Goal: Information Seeking & Learning: Compare options

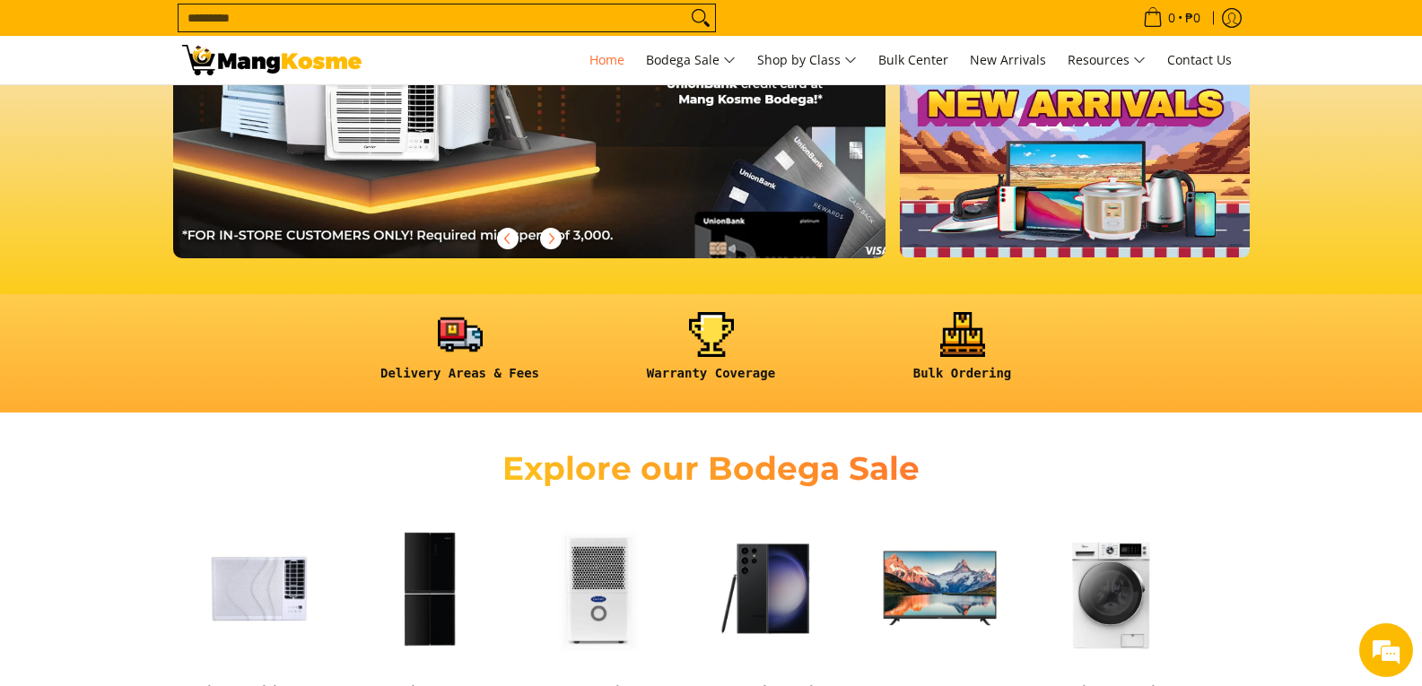
scroll to position [538, 0]
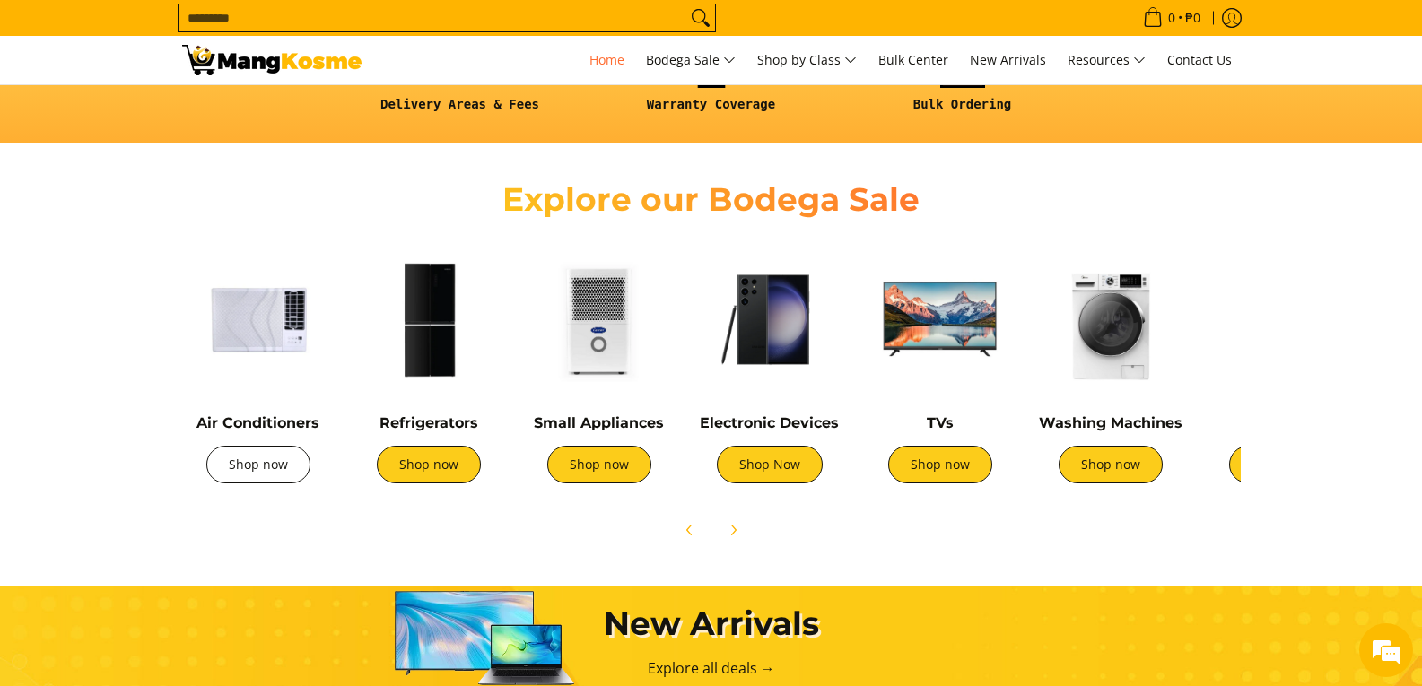
click at [268, 470] on link "Shop now" at bounding box center [258, 465] width 104 height 38
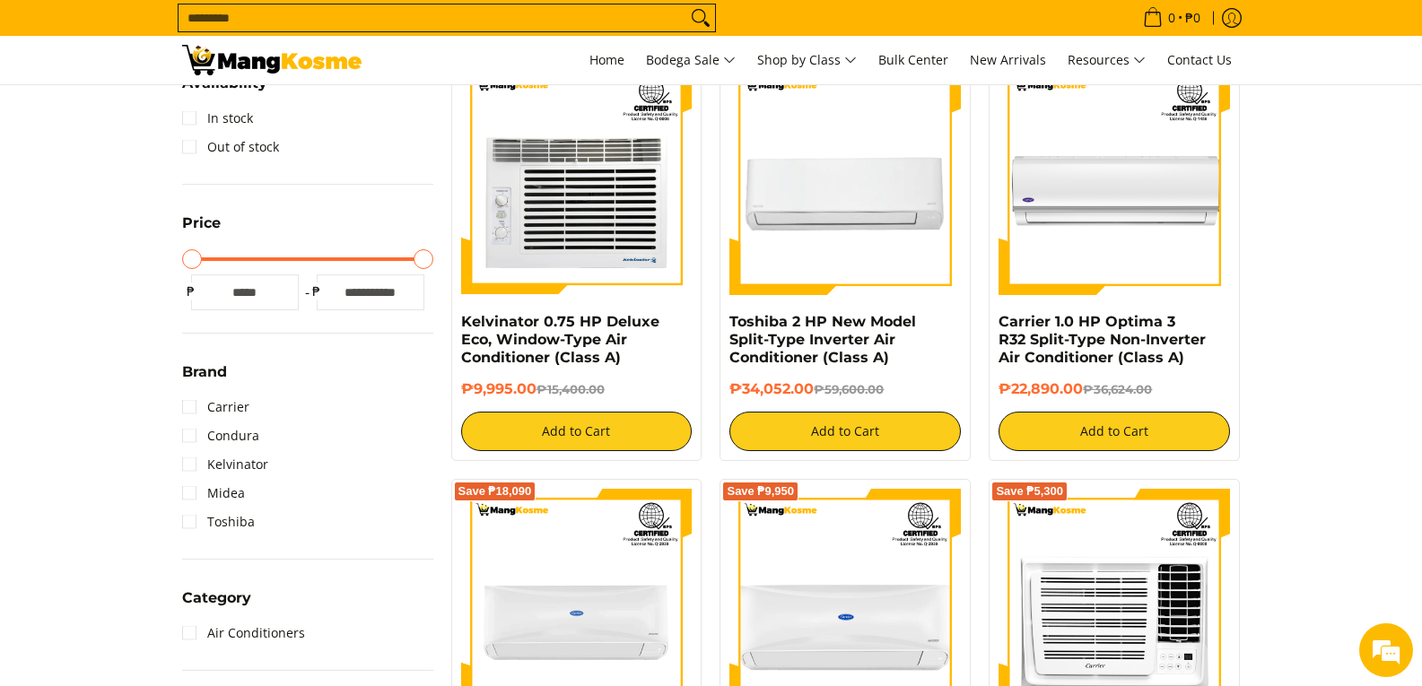
scroll to position [269, 0]
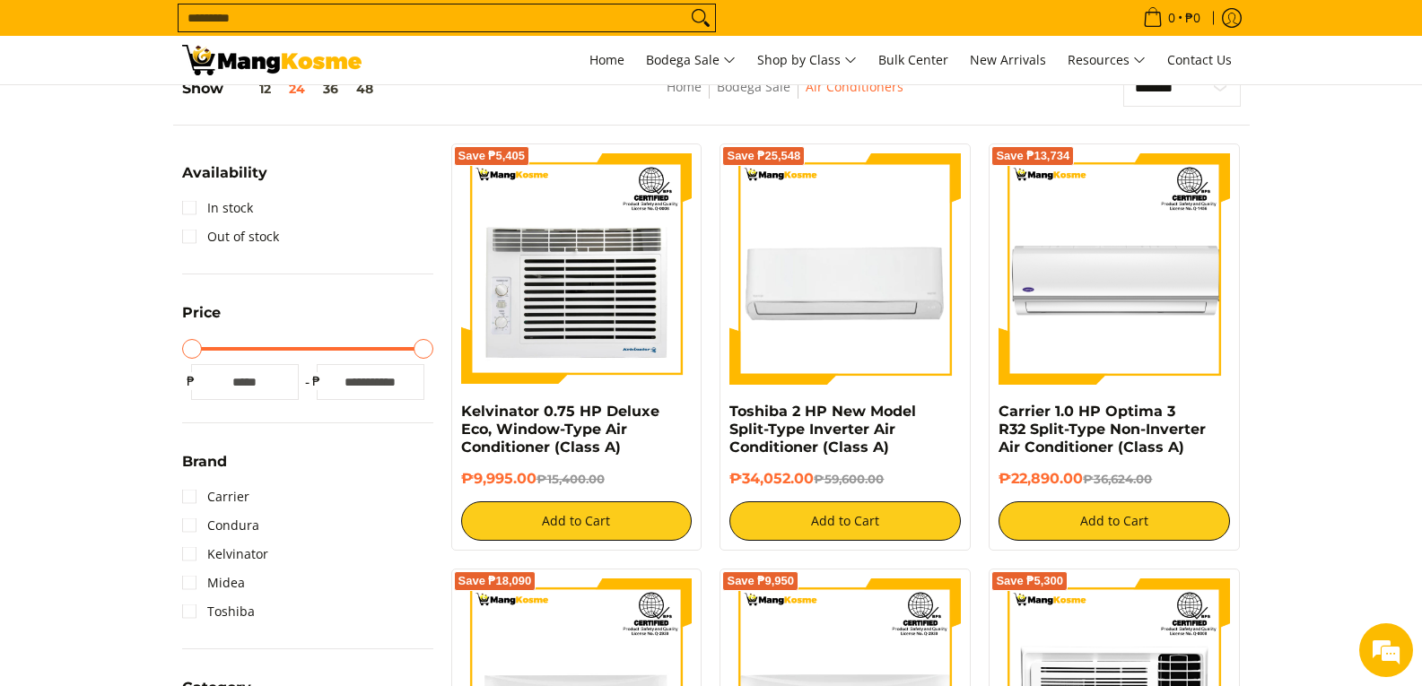
click at [429, 351] on input "Maximum Price" at bounding box center [307, 349] width 251 height 4
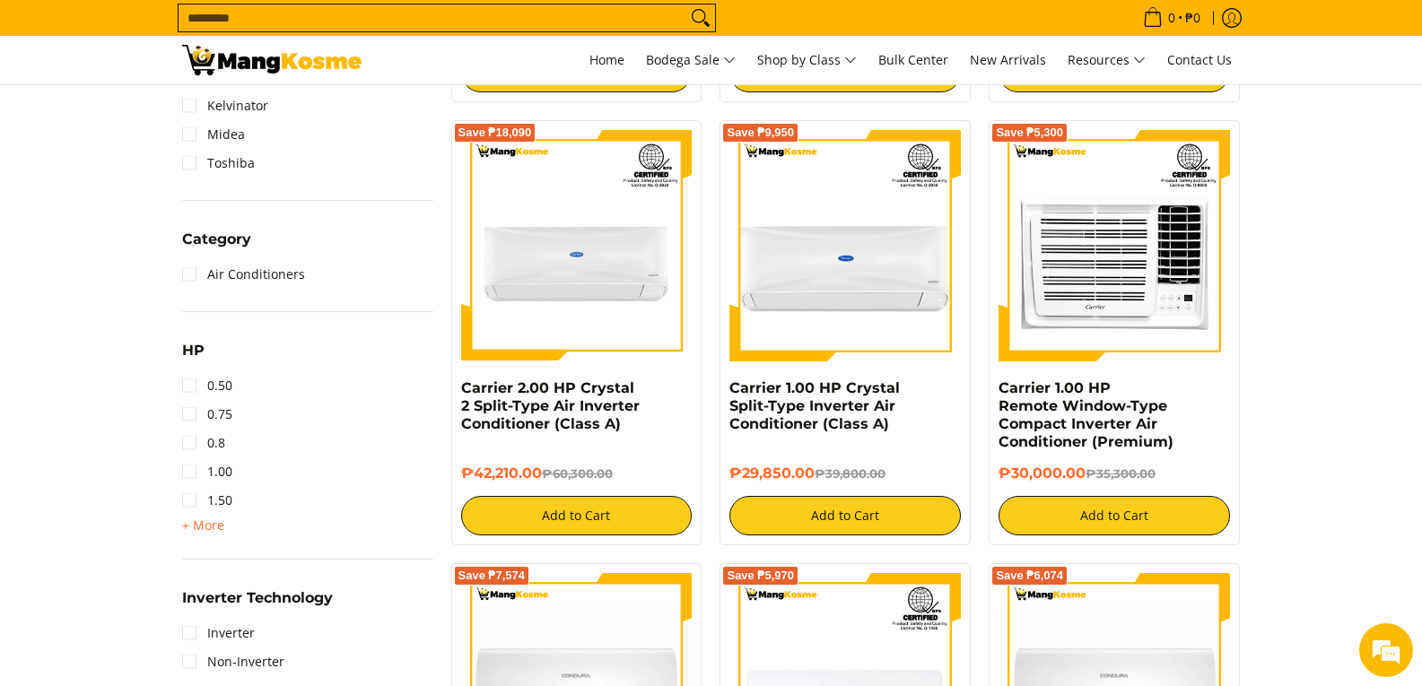
scroll to position [897, 0]
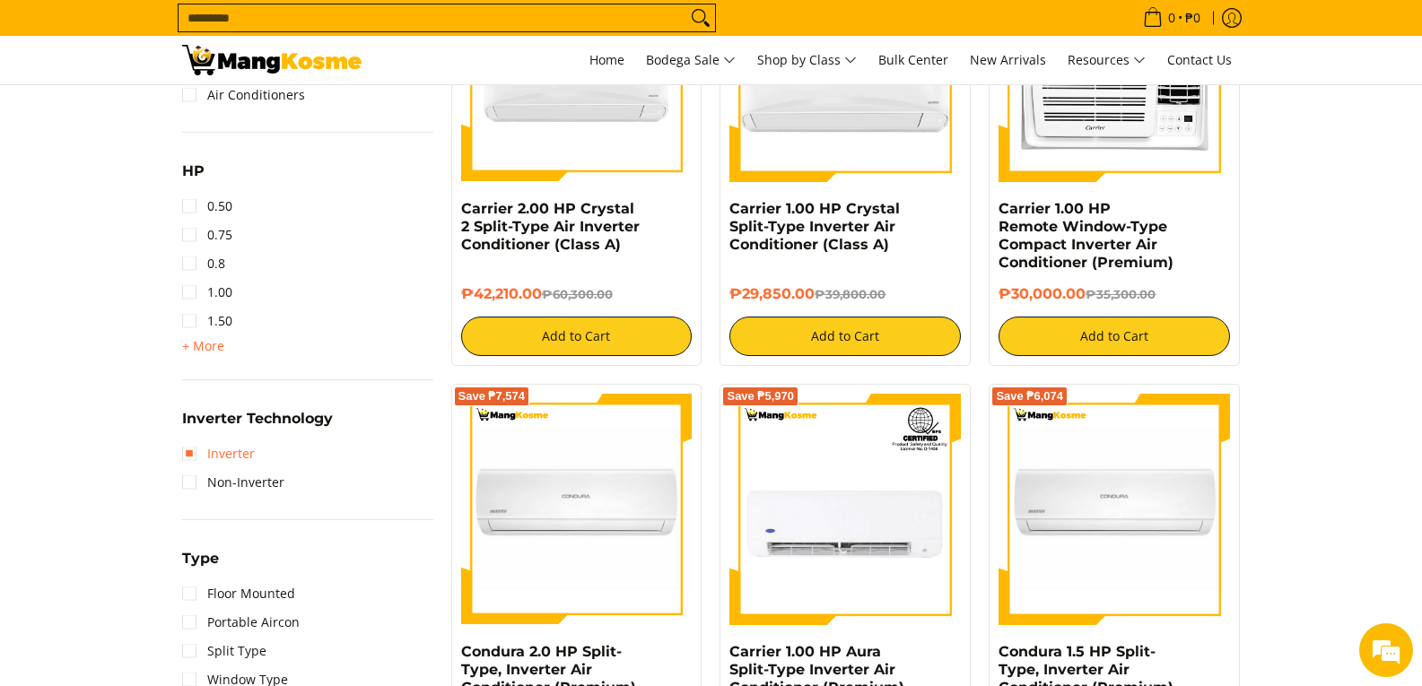
click at [222, 456] on link "Inverter" at bounding box center [218, 454] width 73 height 29
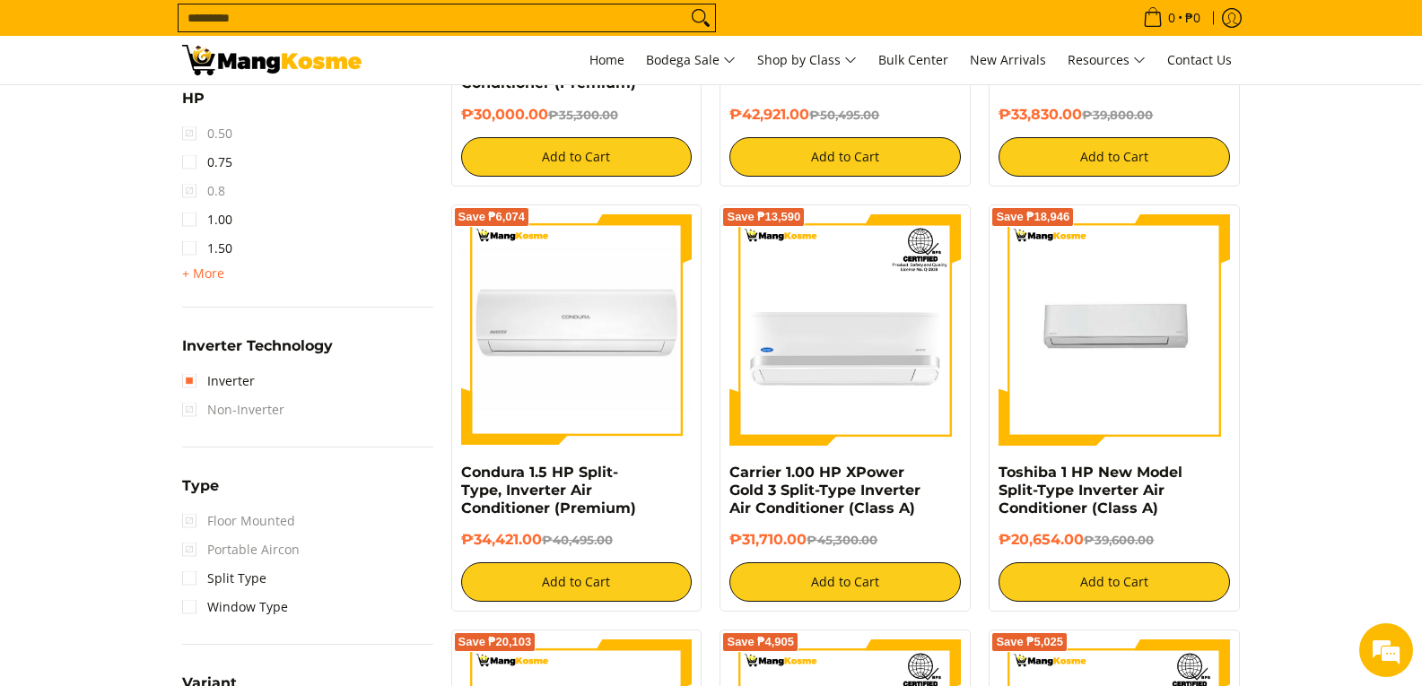
scroll to position [1166, 0]
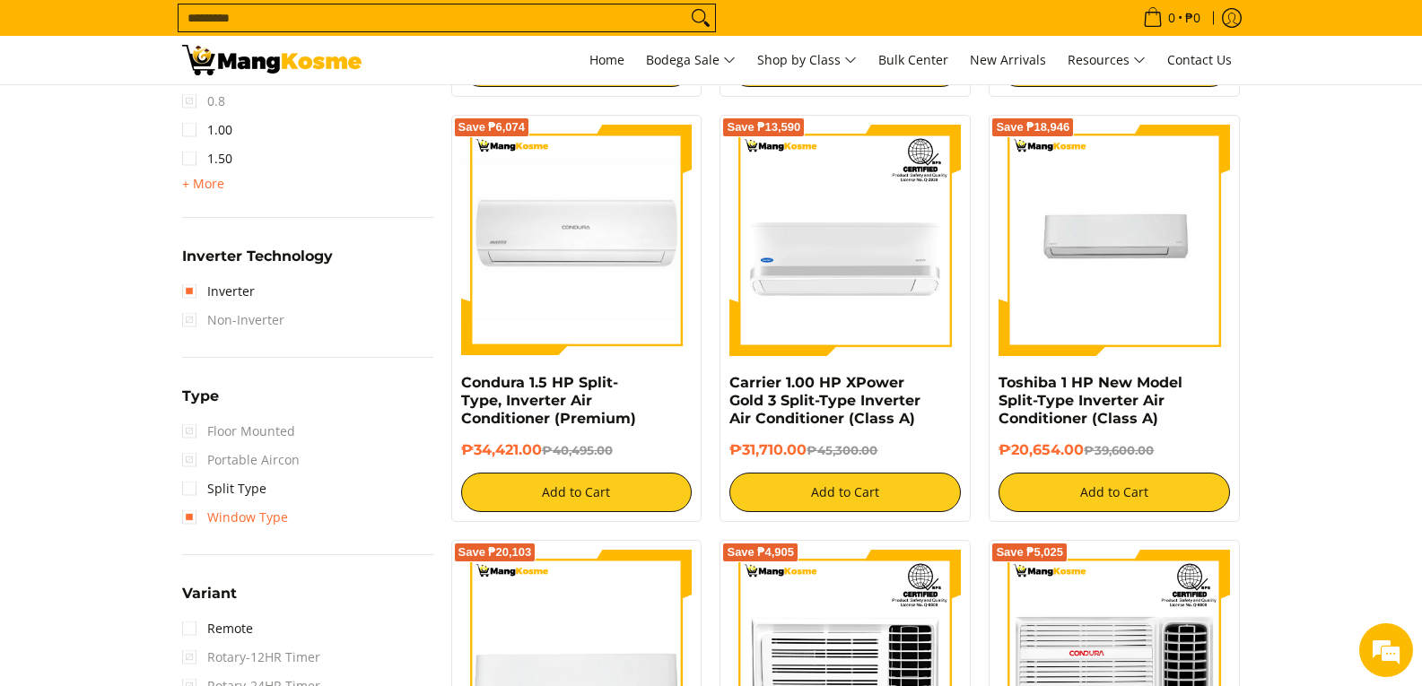
click at [271, 515] on link "Window Type" at bounding box center [235, 517] width 106 height 29
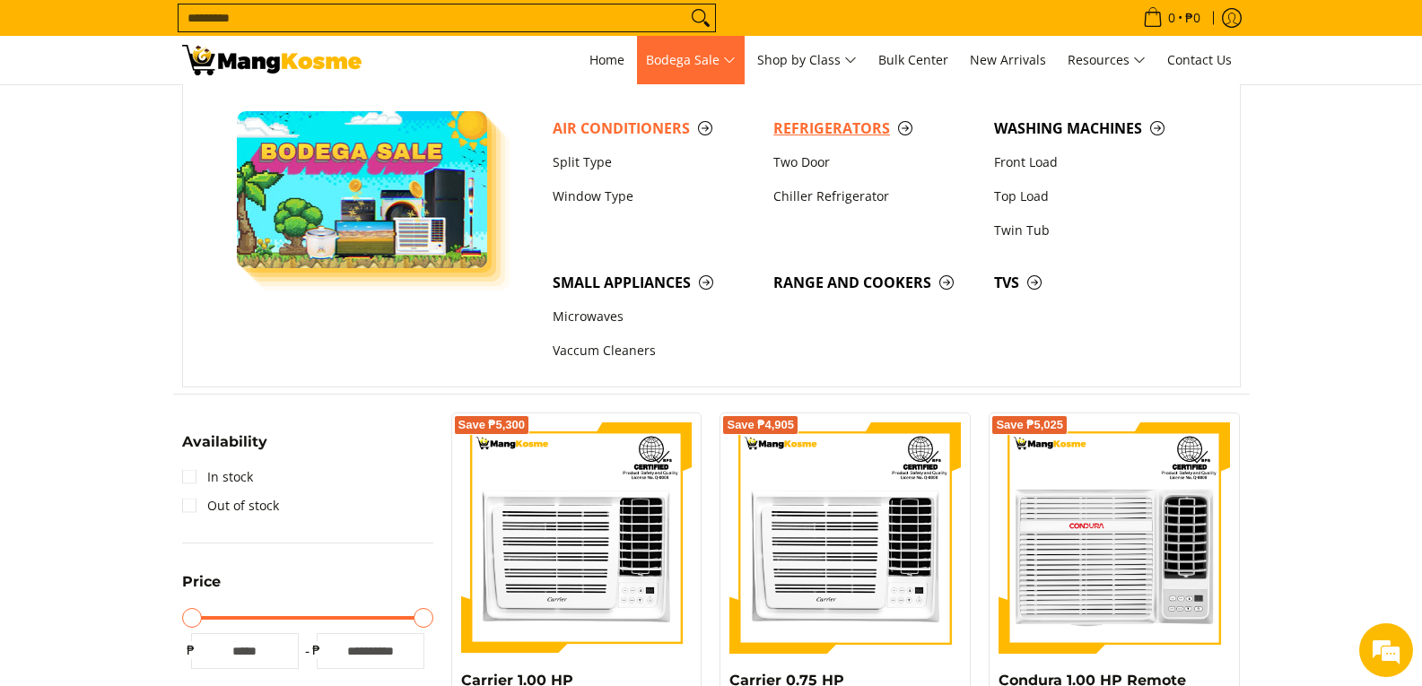
click at [847, 124] on span "Refrigerators" at bounding box center [874, 129] width 203 height 22
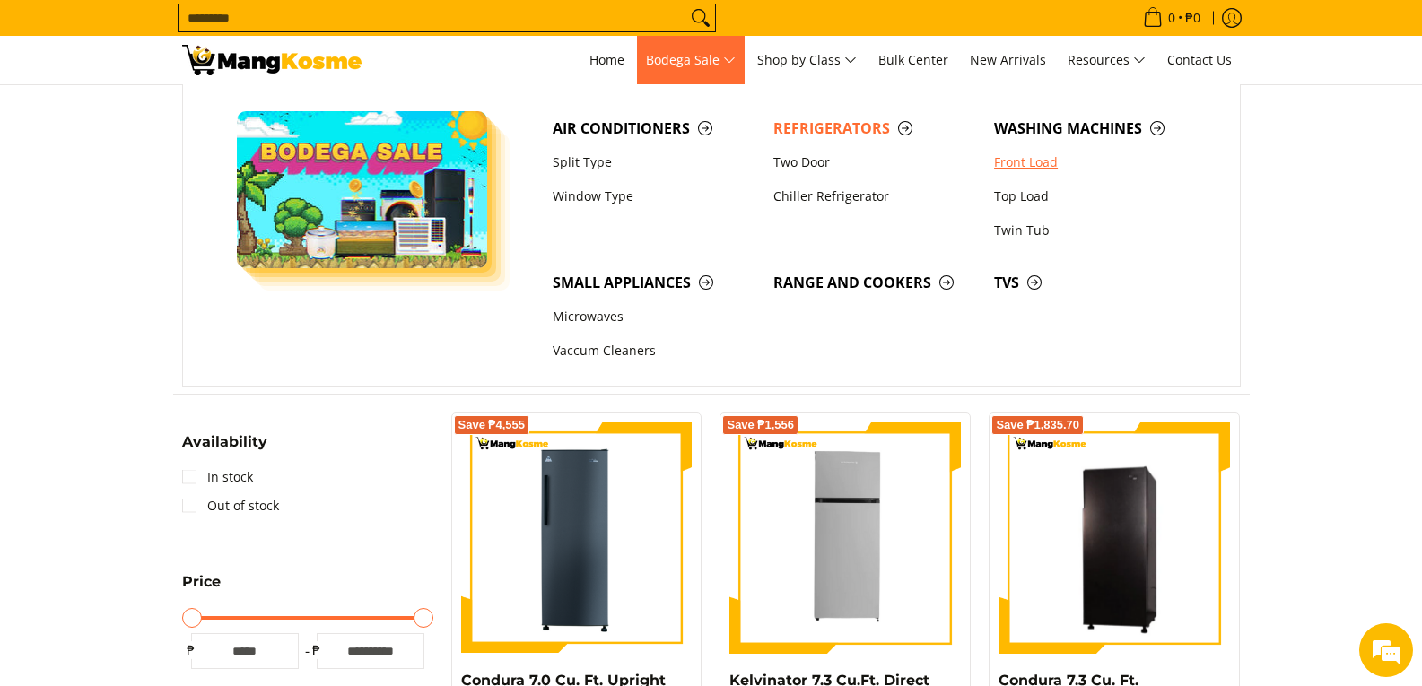
click at [1027, 160] on link "Front Load" at bounding box center [1095, 162] width 221 height 34
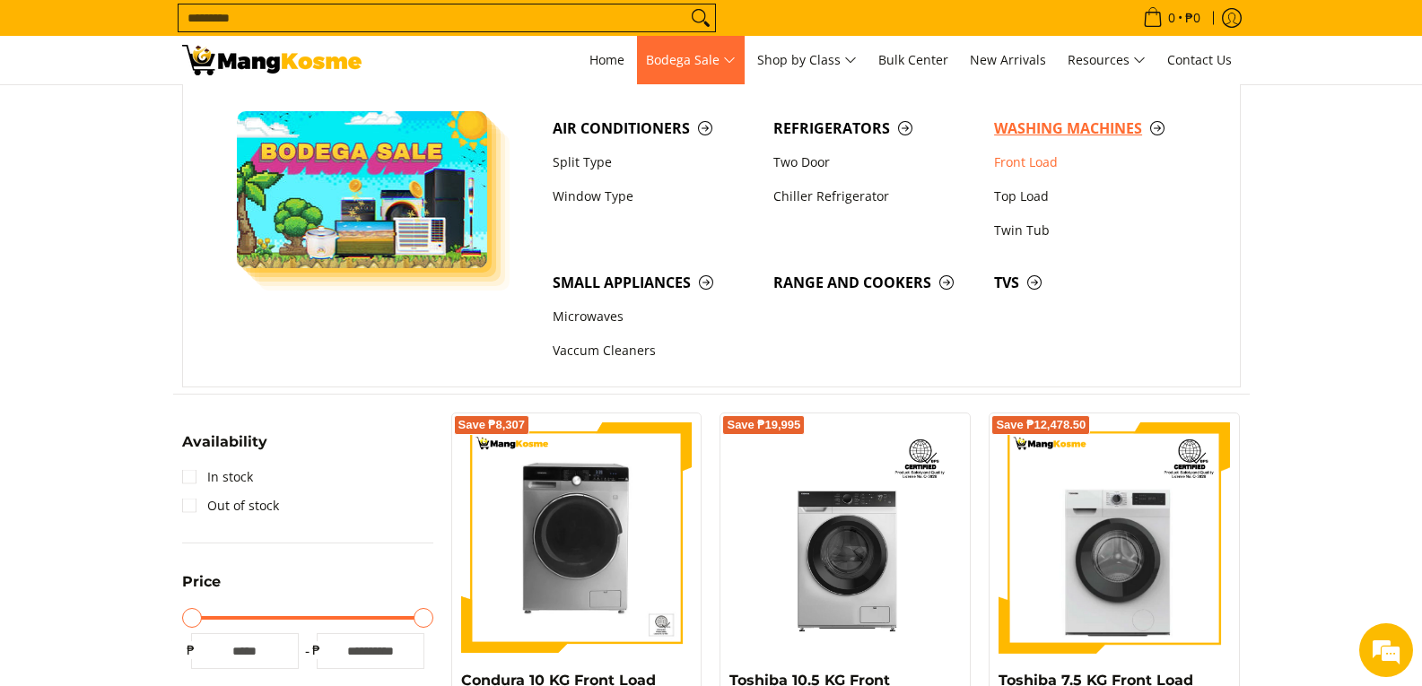
click at [1067, 128] on span "Washing Machines" at bounding box center [1095, 129] width 203 height 22
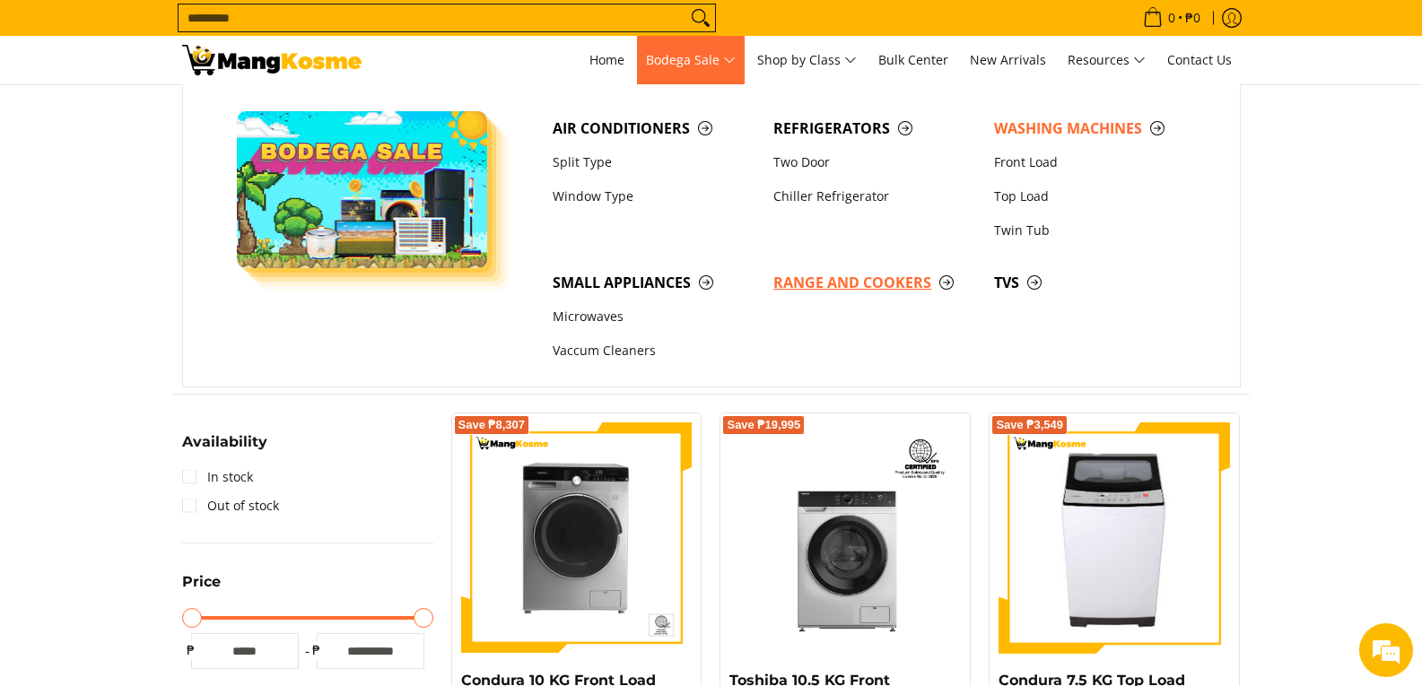
click at [889, 283] on span "Range and Cookers" at bounding box center [874, 283] width 203 height 22
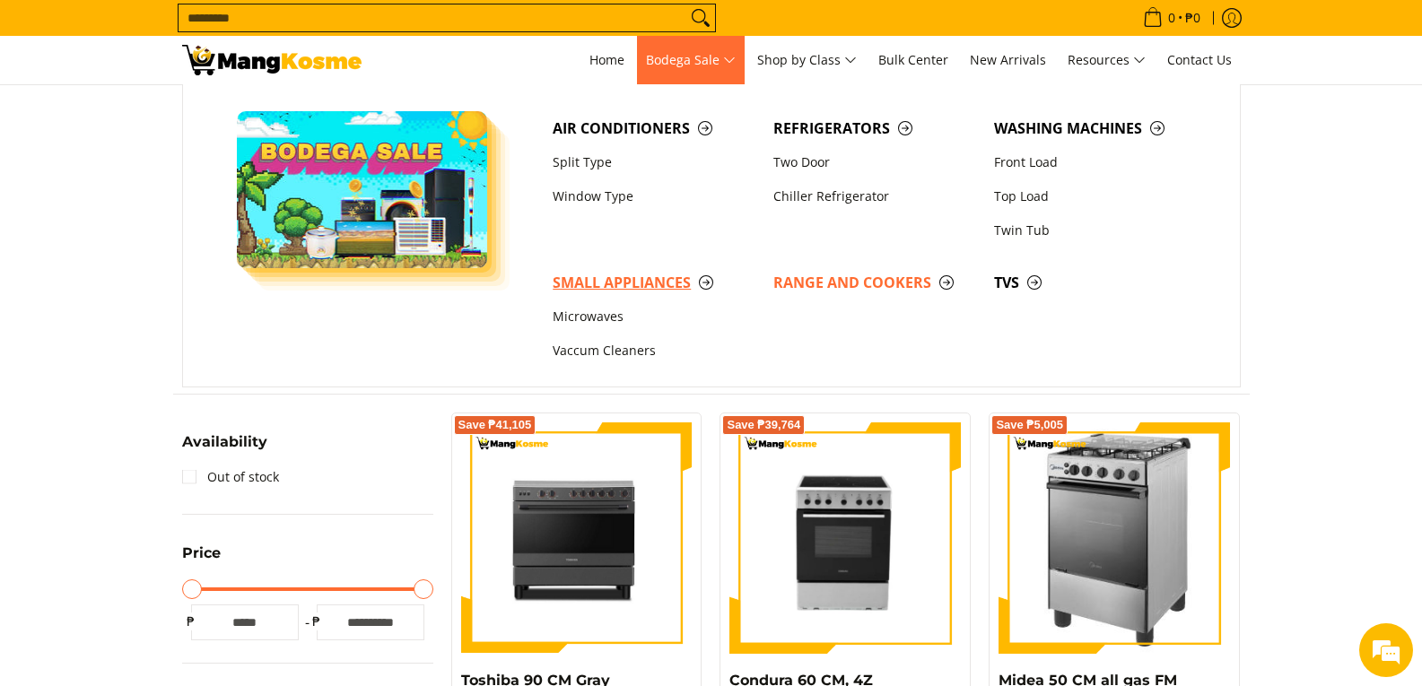
click at [657, 280] on span "Small Appliances" at bounding box center [654, 283] width 203 height 22
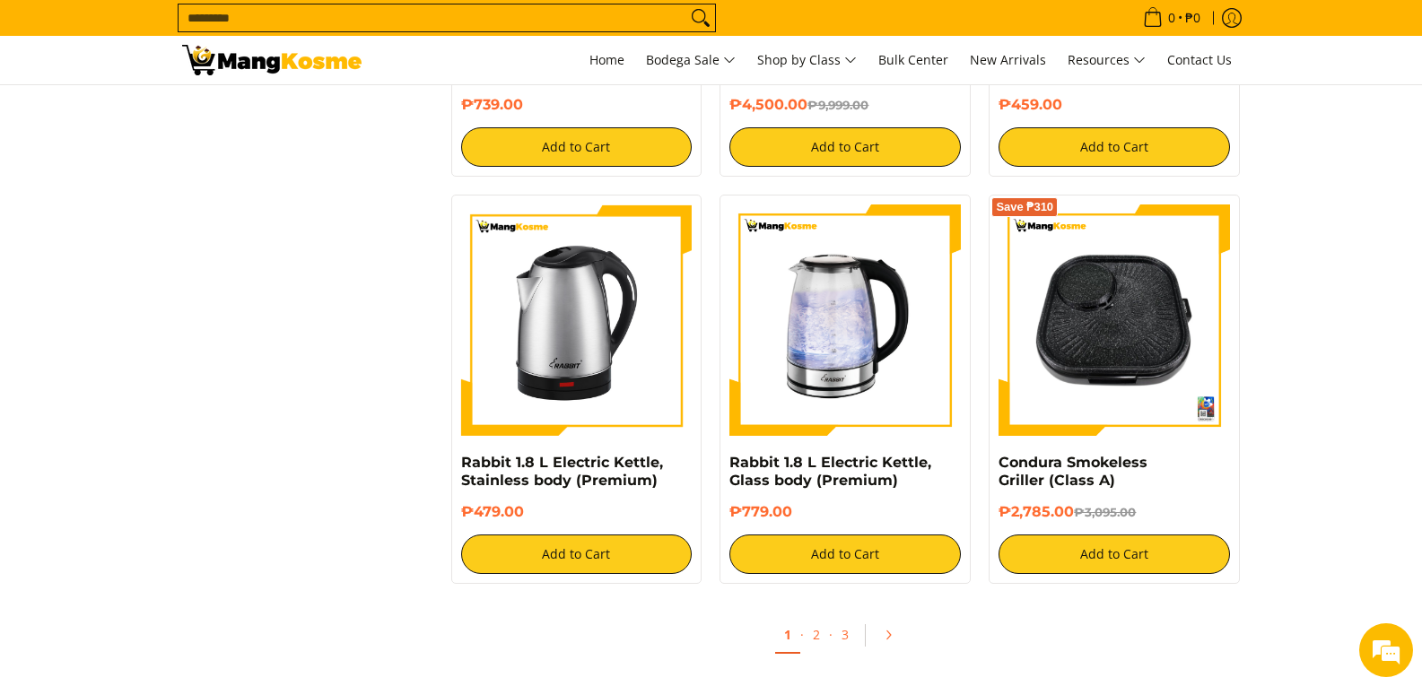
scroll to position [3319, 0]
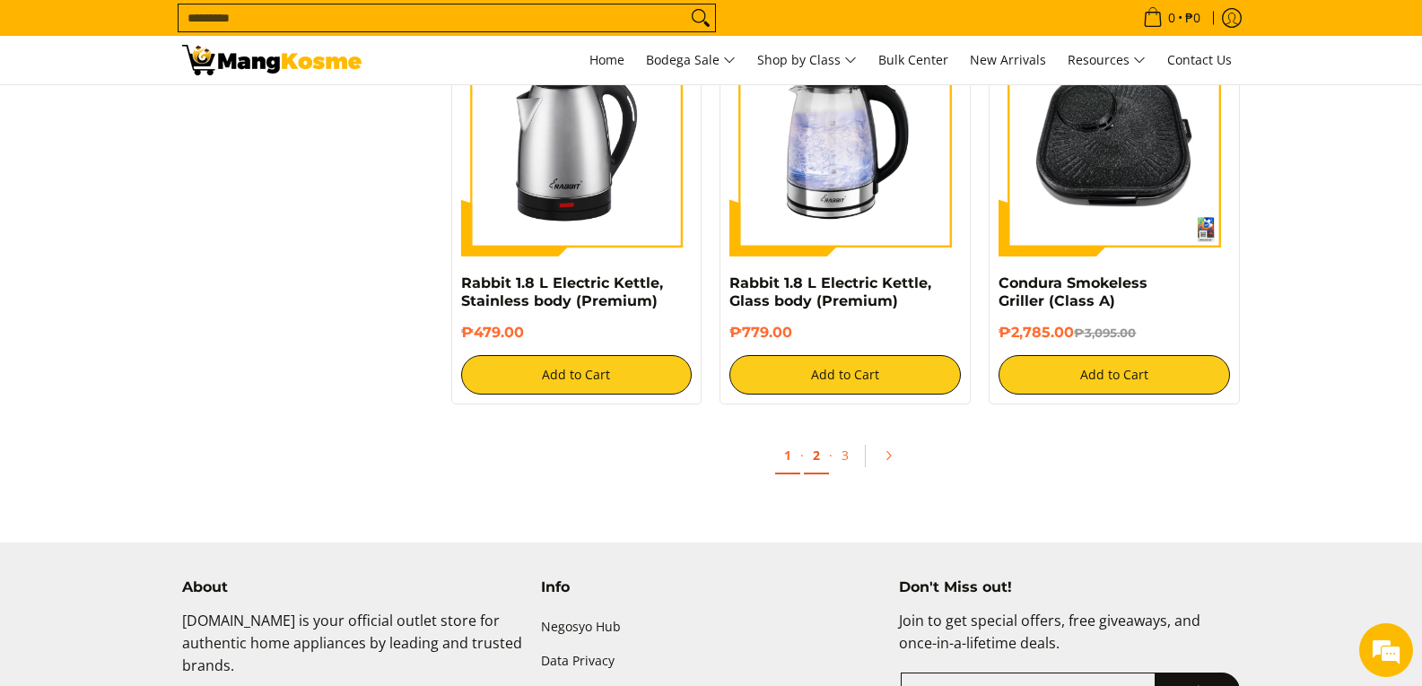
click at [820, 459] on link "2" at bounding box center [816, 456] width 25 height 37
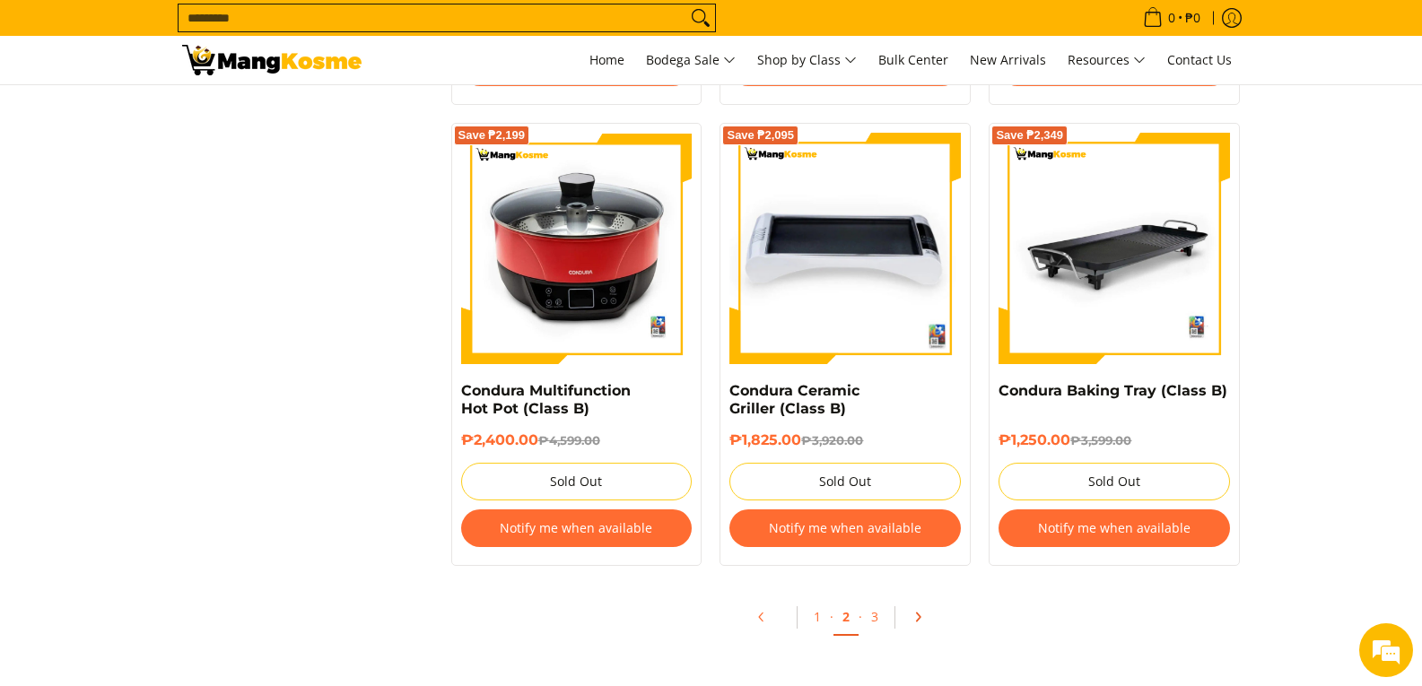
click at [911, 623] on icon "Pagination" at bounding box center [917, 617] width 13 height 13
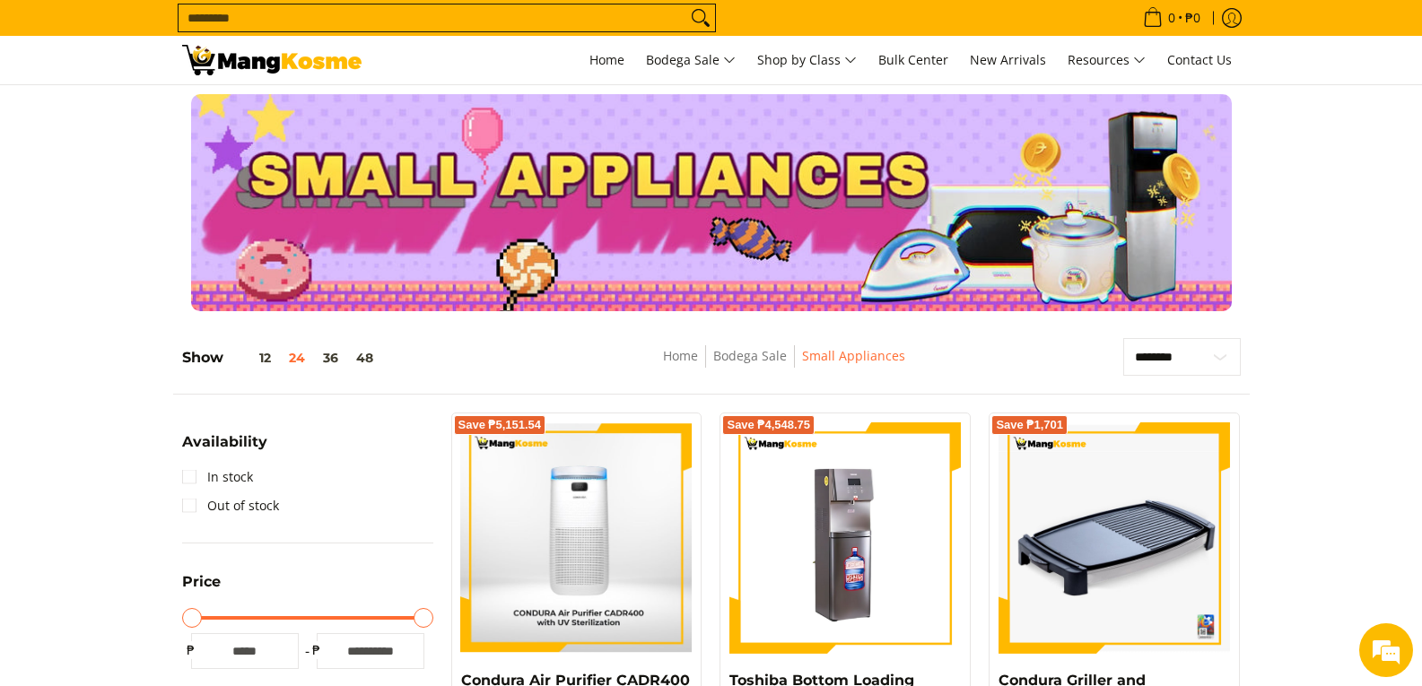
drag, startPoint x: 141, startPoint y: 453, endPoint x: 179, endPoint y: 431, distance: 44.6
